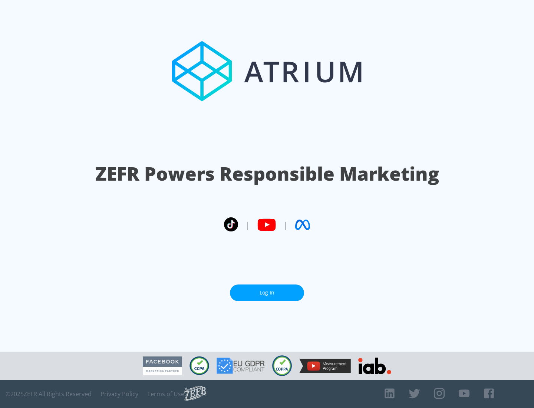
click at [267, 292] on link "Log In" at bounding box center [267, 292] width 74 height 17
